Goal: Find specific page/section: Find specific page/section

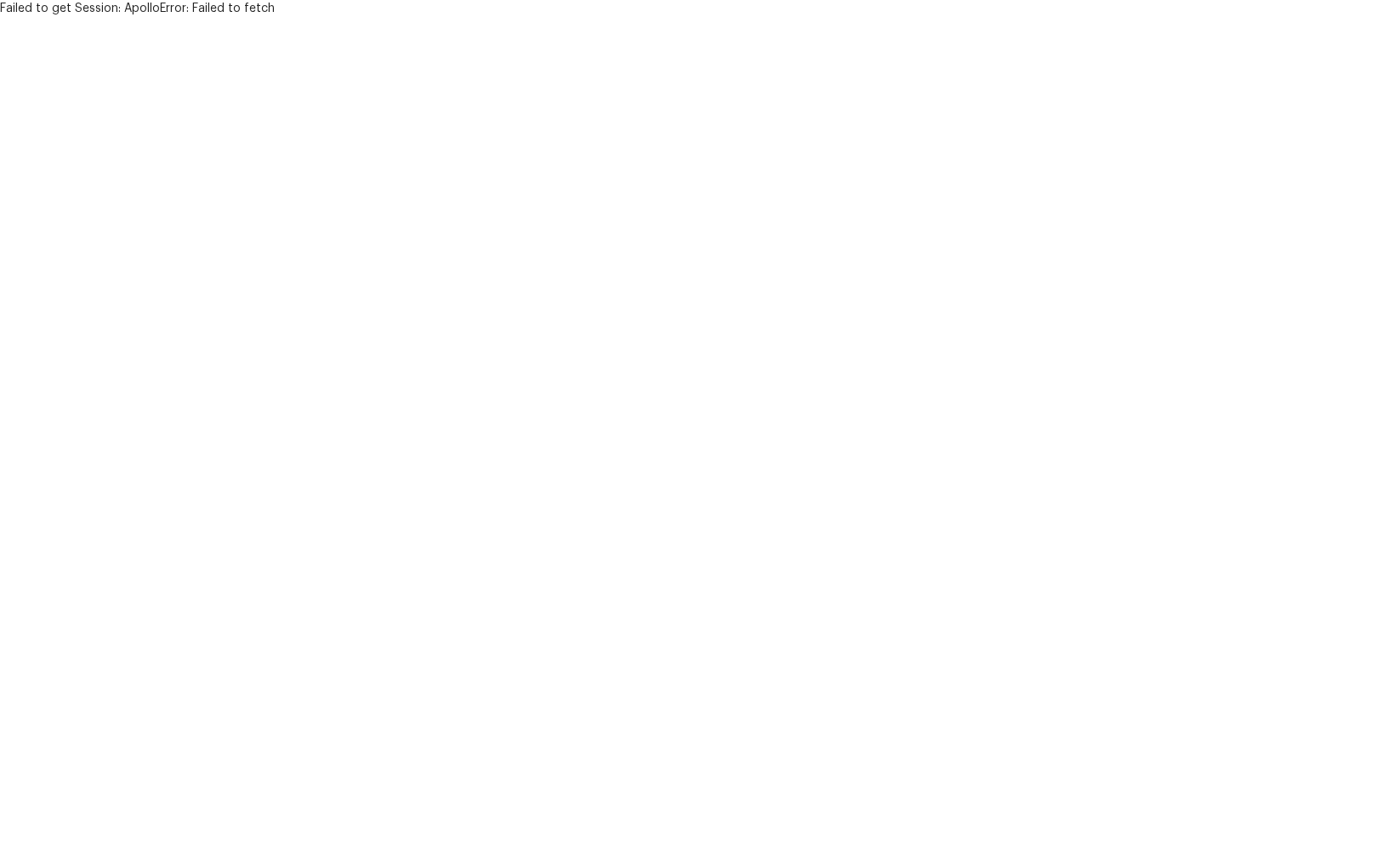
click at [817, 17] on html "Failed to get Session: ApolloError: Failed to fetch" at bounding box center [700, 8] width 1400 height 17
